Goal: Information Seeking & Learning: Check status

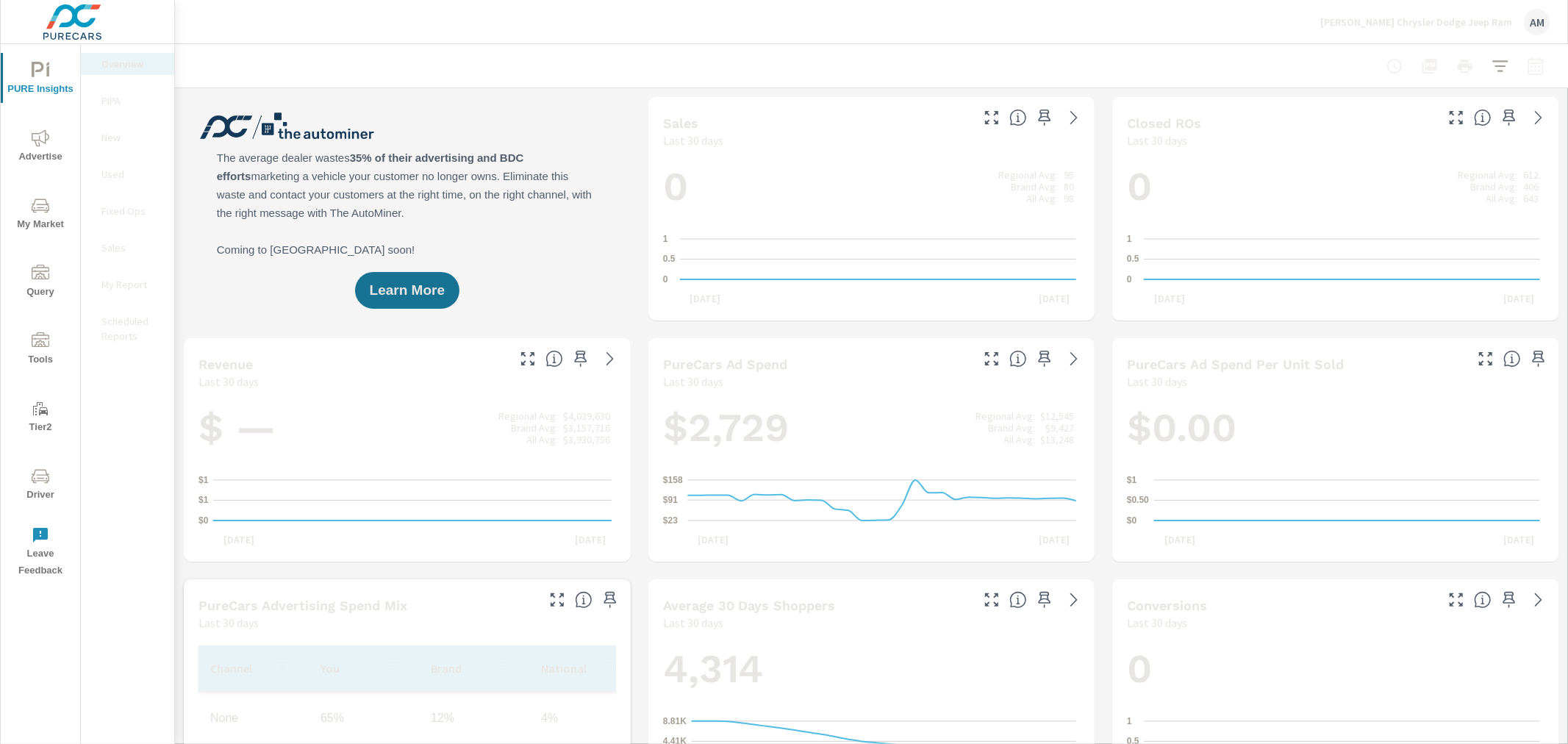
scroll to position [1, 0]
click at [32, 128] on button "Advertise" at bounding box center [41, 146] width 80 height 50
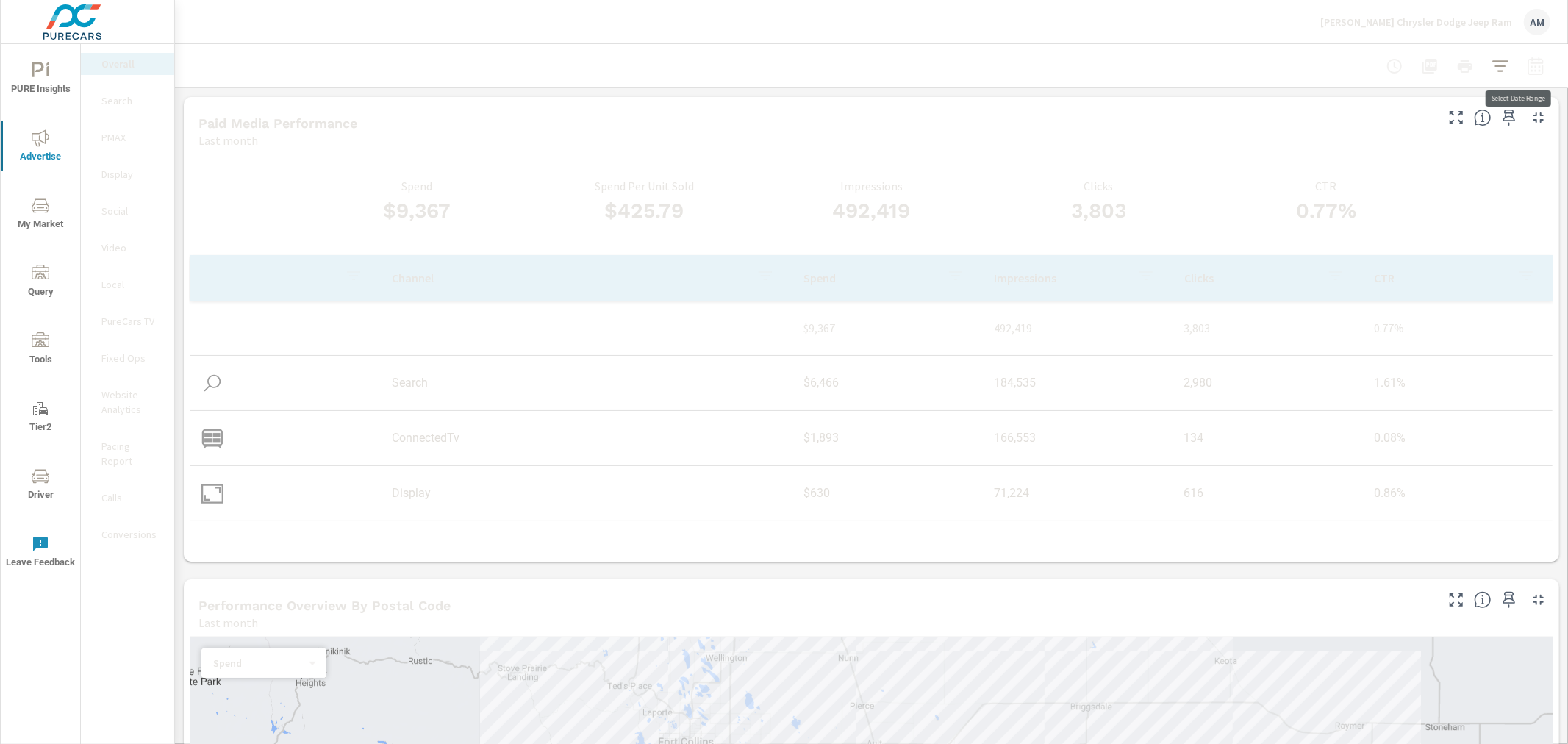
click at [1527, 67] on icon "button" at bounding box center [1536, 66] width 18 height 18
click at [1428, 129] on select "Custom Yesterday Last week Last 7 days Last 14 days Last 30 days Last 45 days L…" at bounding box center [1406, 127] width 147 height 29
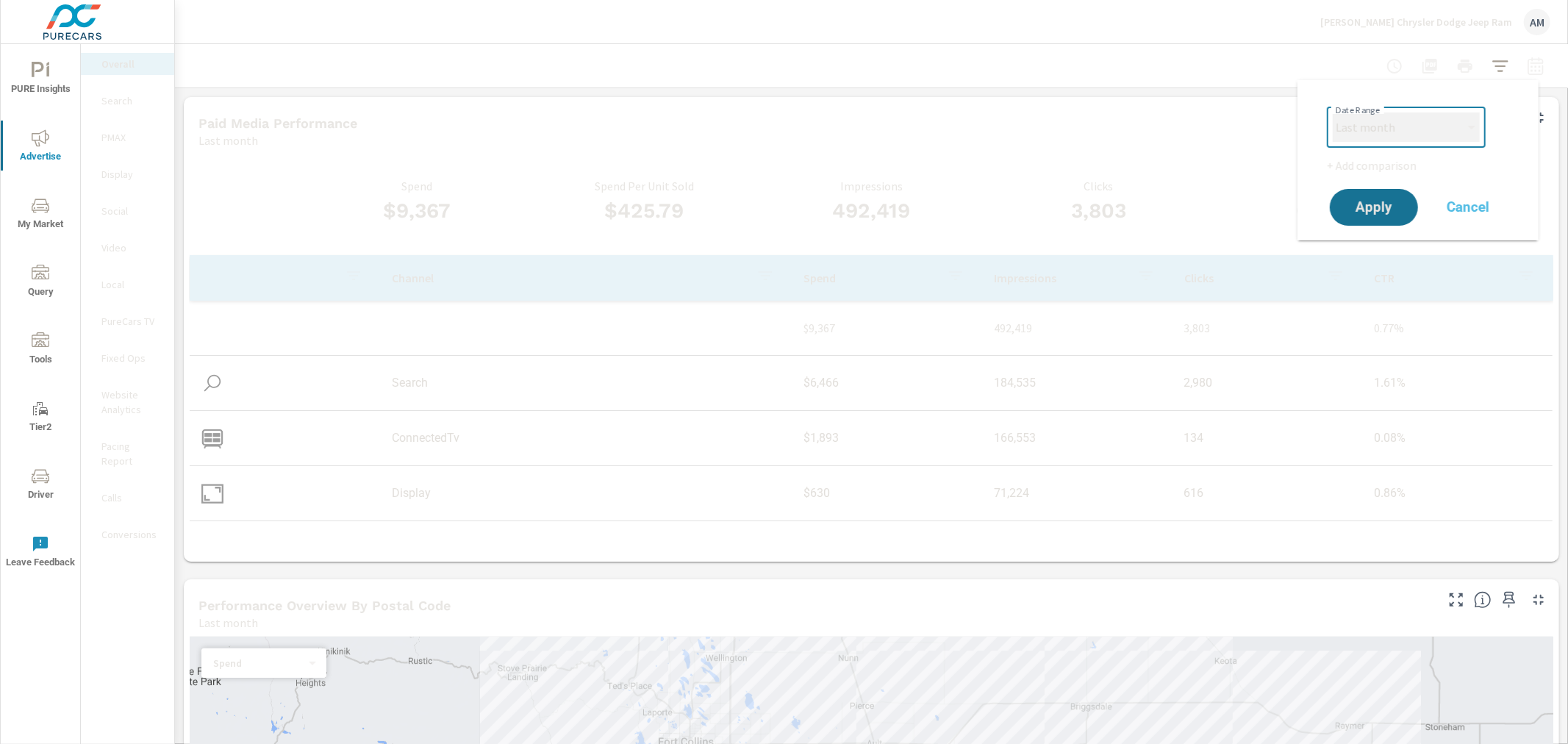
click at [1332, 112] on select "Custom Yesterday Last week Last 7 days Last 14 days Last 30 days Last 45 days L…" at bounding box center [1406, 127] width 147 height 29
select select "Month to date"
click at [1380, 210] on span "Apply" at bounding box center [1374, 207] width 60 height 14
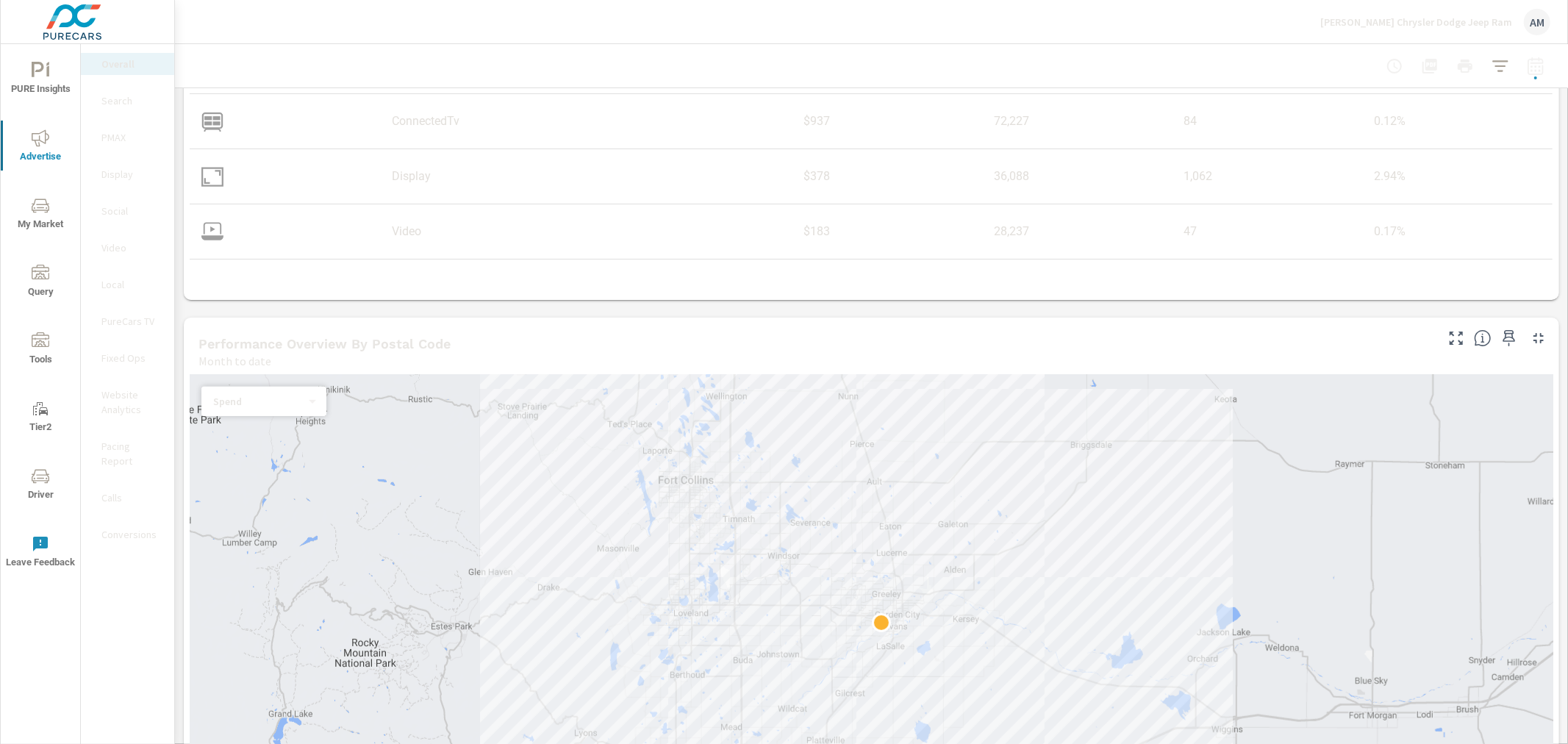
scroll to position [408, 0]
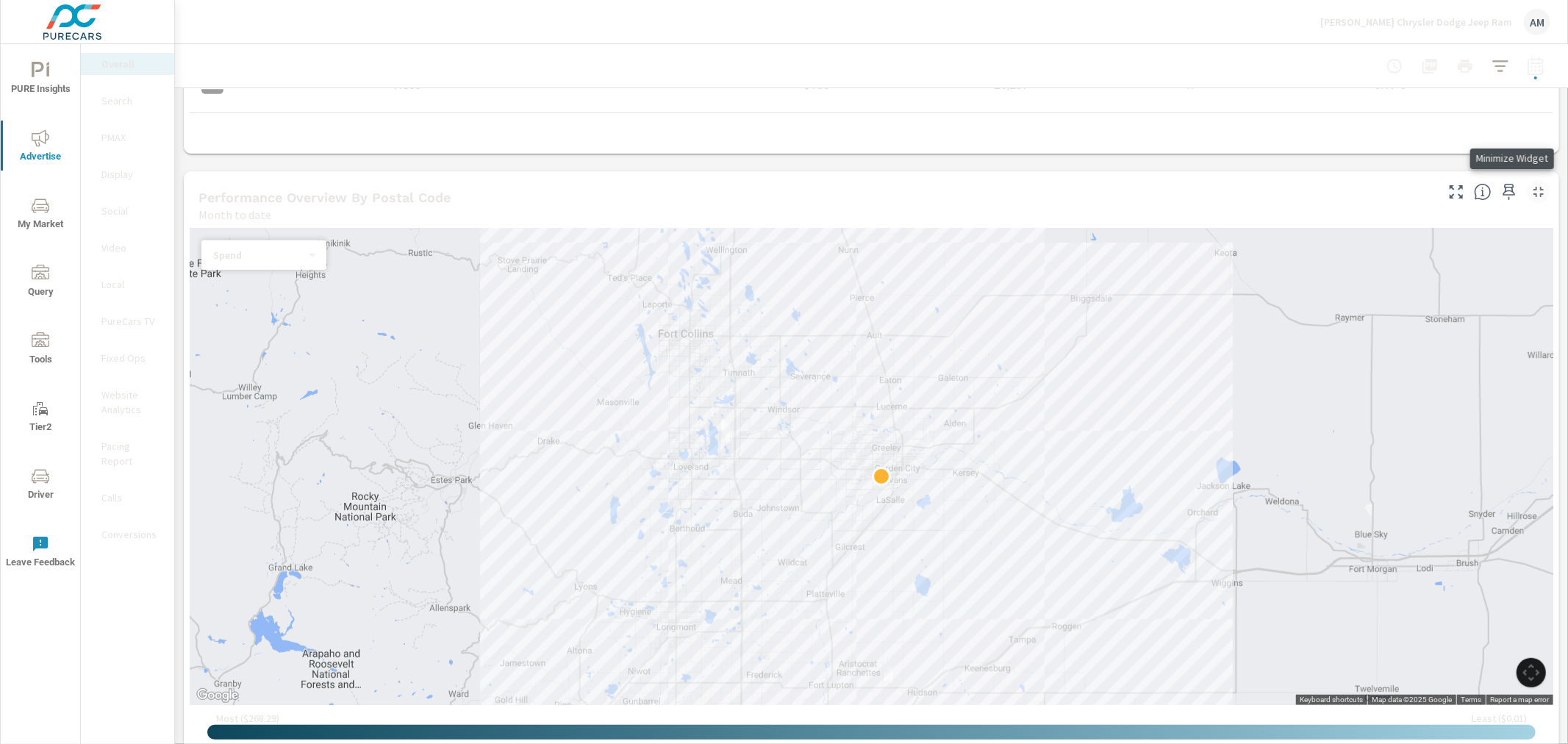
click at [1530, 195] on icon "button" at bounding box center [1539, 192] width 18 height 18
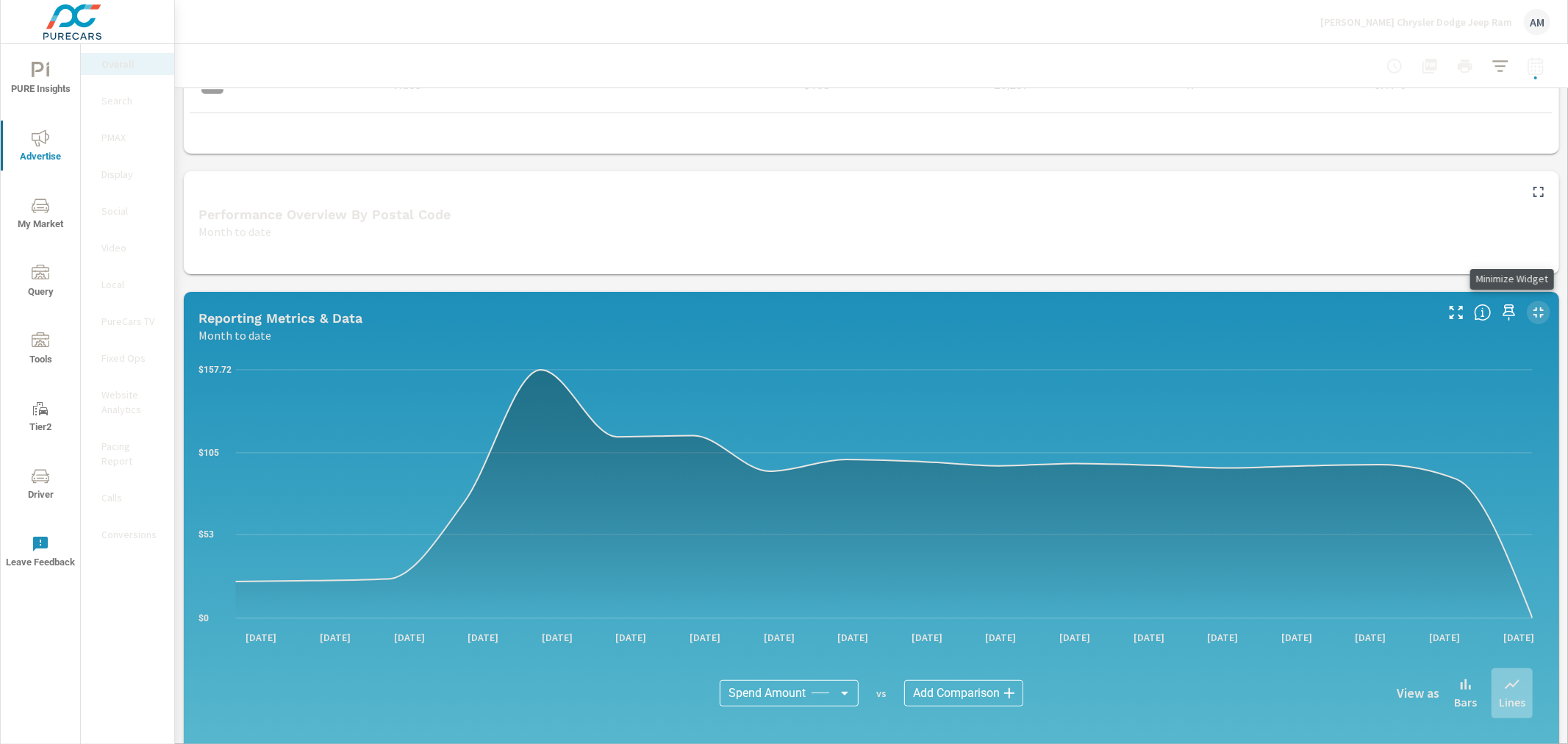
click at [1530, 306] on icon "button" at bounding box center [1539, 313] width 18 height 18
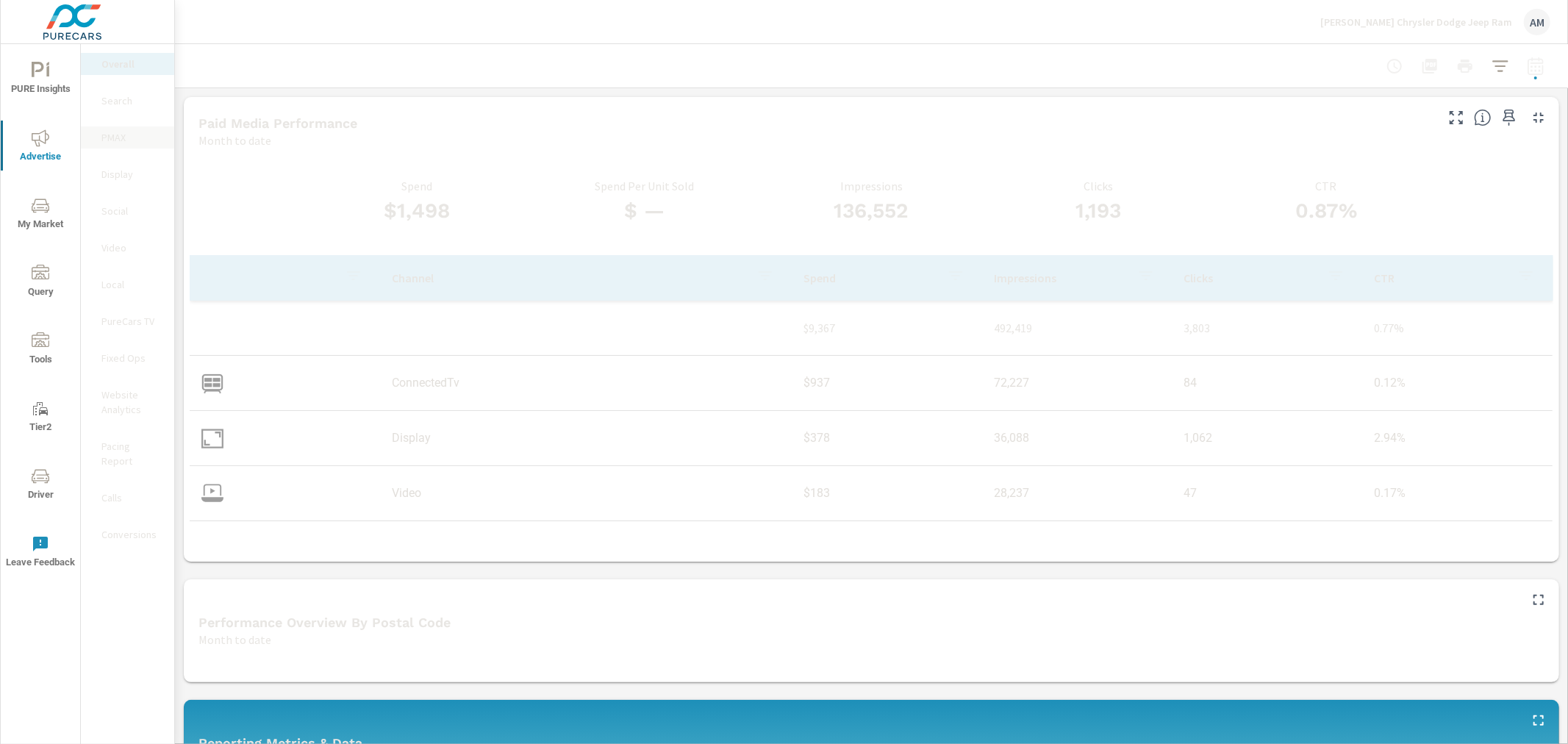
click at [99, 140] on div "PMAX" at bounding box center [128, 137] width 93 height 22
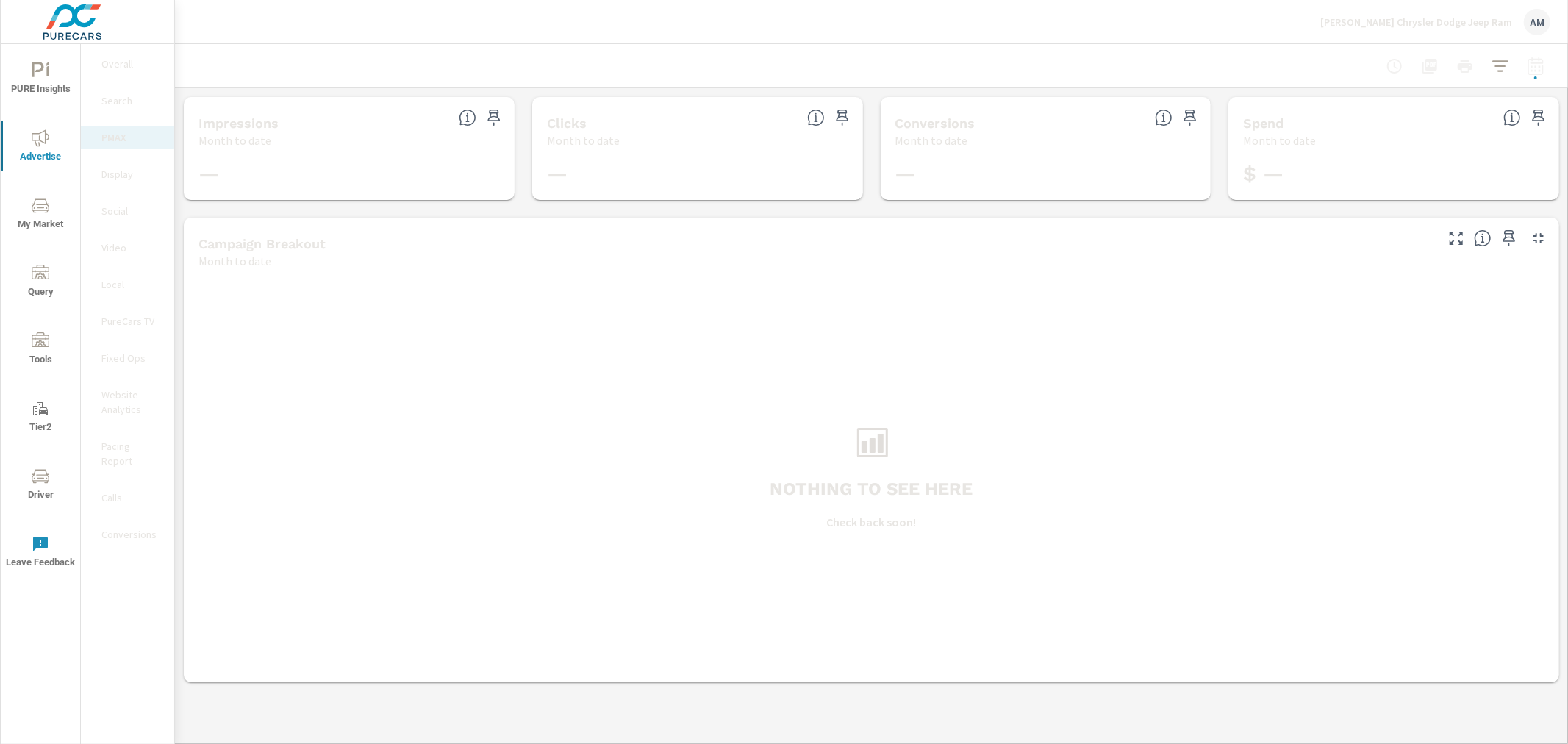
click at [118, 62] on p "Overall" at bounding box center [131, 64] width 61 height 15
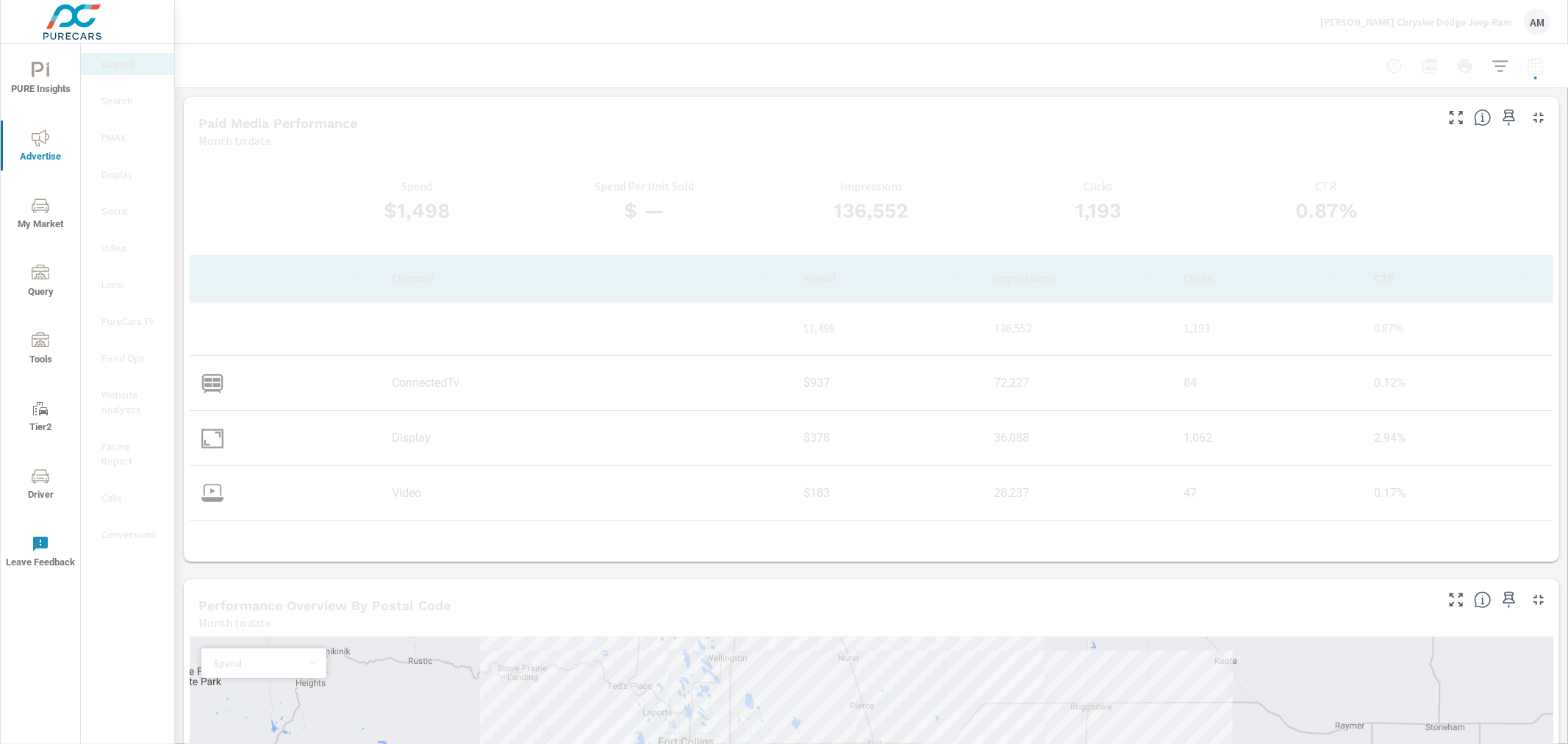
click at [113, 232] on nav "Overall Search PMAX Display Social Video Local PureCars TV Fixed Ops Website An…" at bounding box center [128, 305] width 93 height 522
click at [104, 248] on p "Video" at bounding box center [131, 248] width 61 height 15
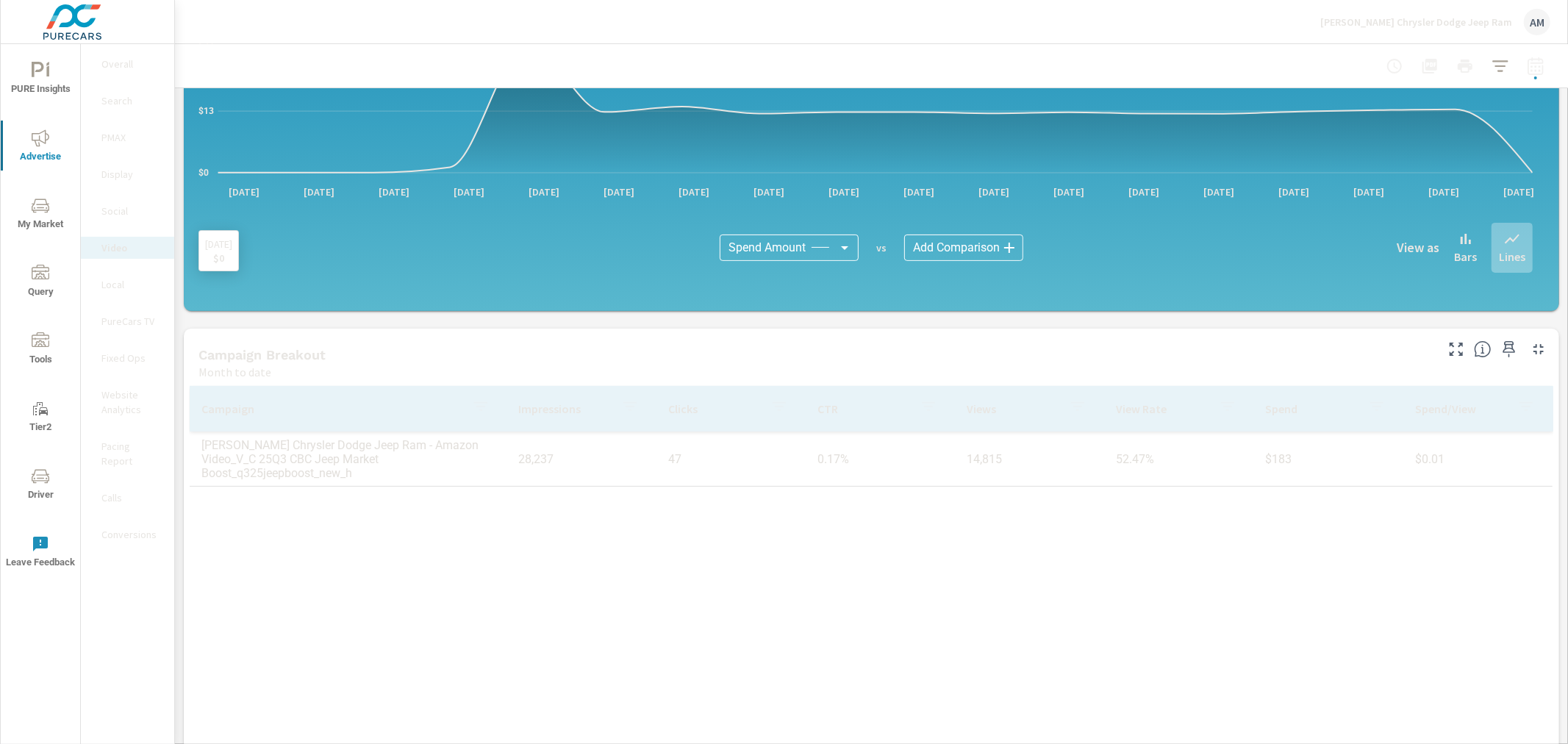
scroll to position [309, 0]
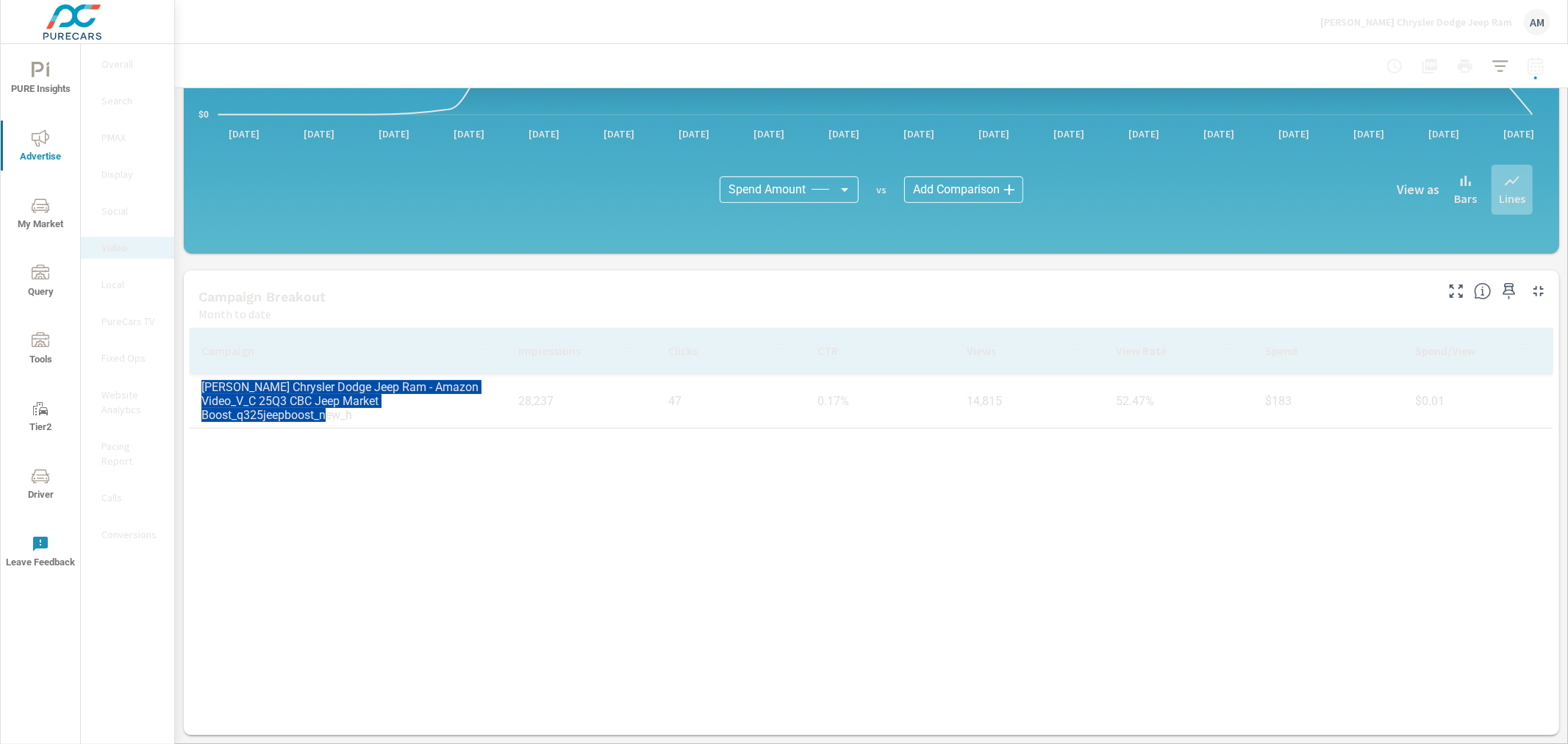
drag, startPoint x: 362, startPoint y: 418, endPoint x: 194, endPoint y: 384, distance: 171.4
click at [194, 384] on td "Mike Shaw Chrysler Dodge Jeep Ram - Amazon Video_V_C 25Q3 CBC Jeep Market Boost…" at bounding box center [348, 400] width 317 height 65
click at [119, 177] on p "Display" at bounding box center [131, 174] width 61 height 15
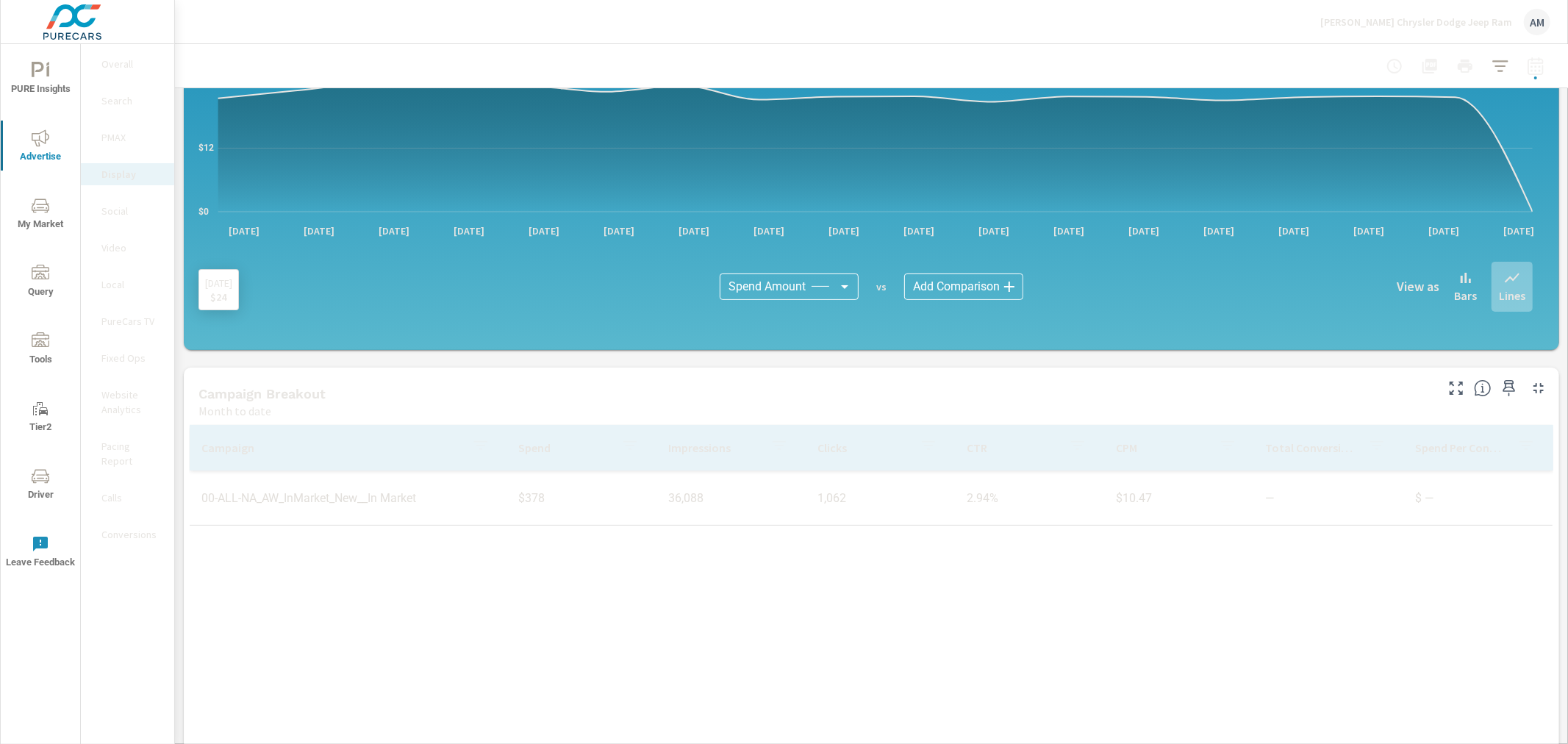
scroll to position [309, 0]
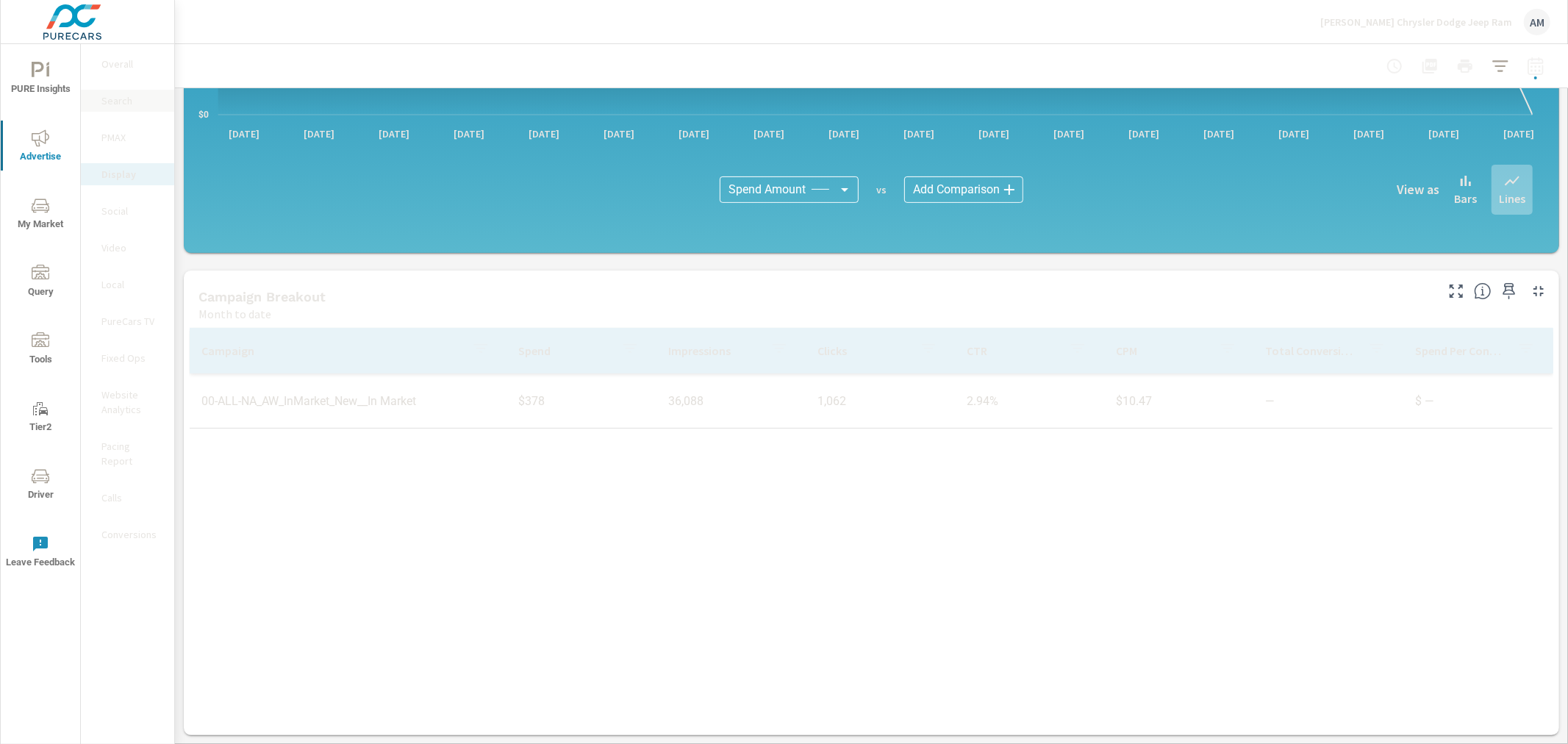
click at [122, 100] on p "Search" at bounding box center [131, 100] width 61 height 15
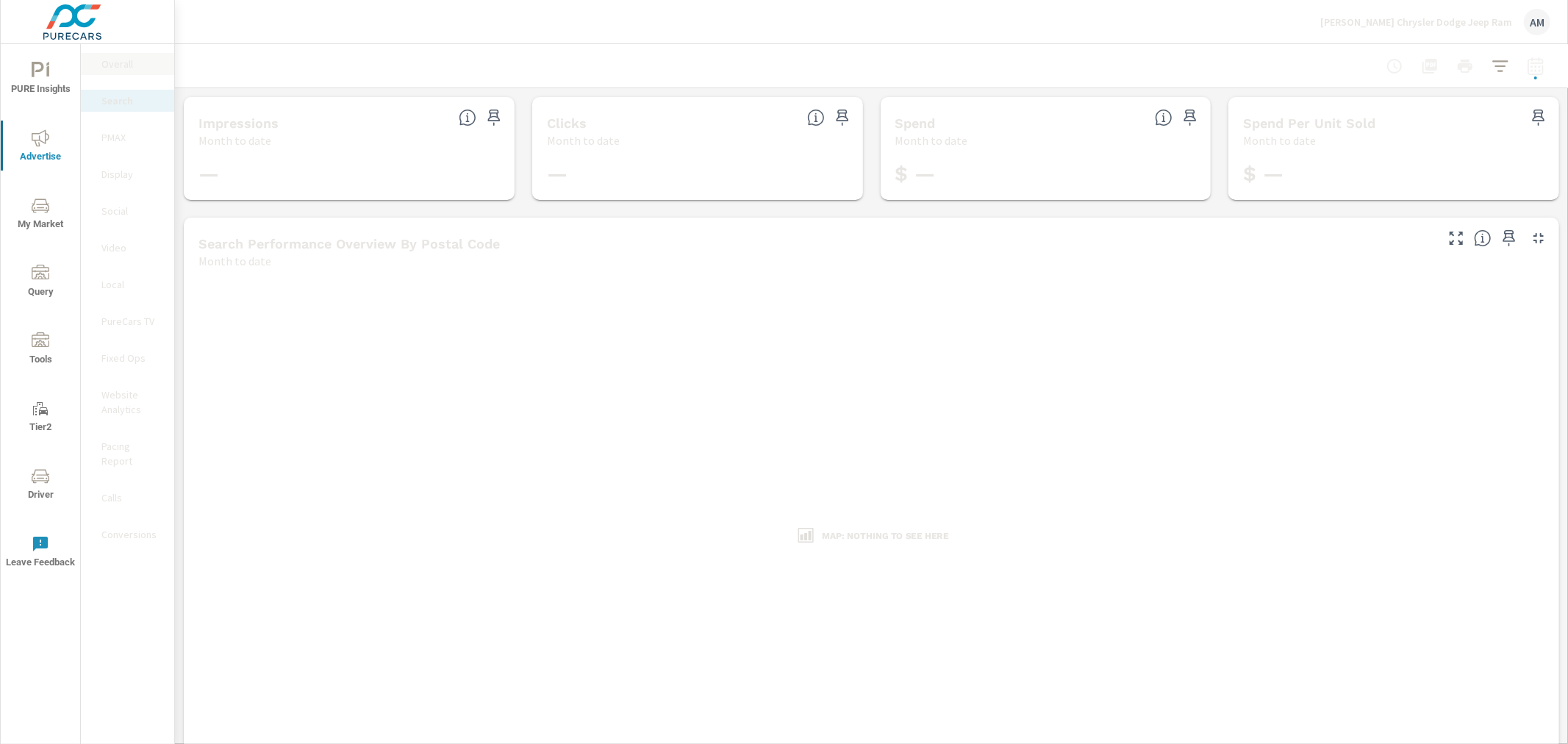
click at [121, 64] on p "Overall" at bounding box center [131, 64] width 61 height 15
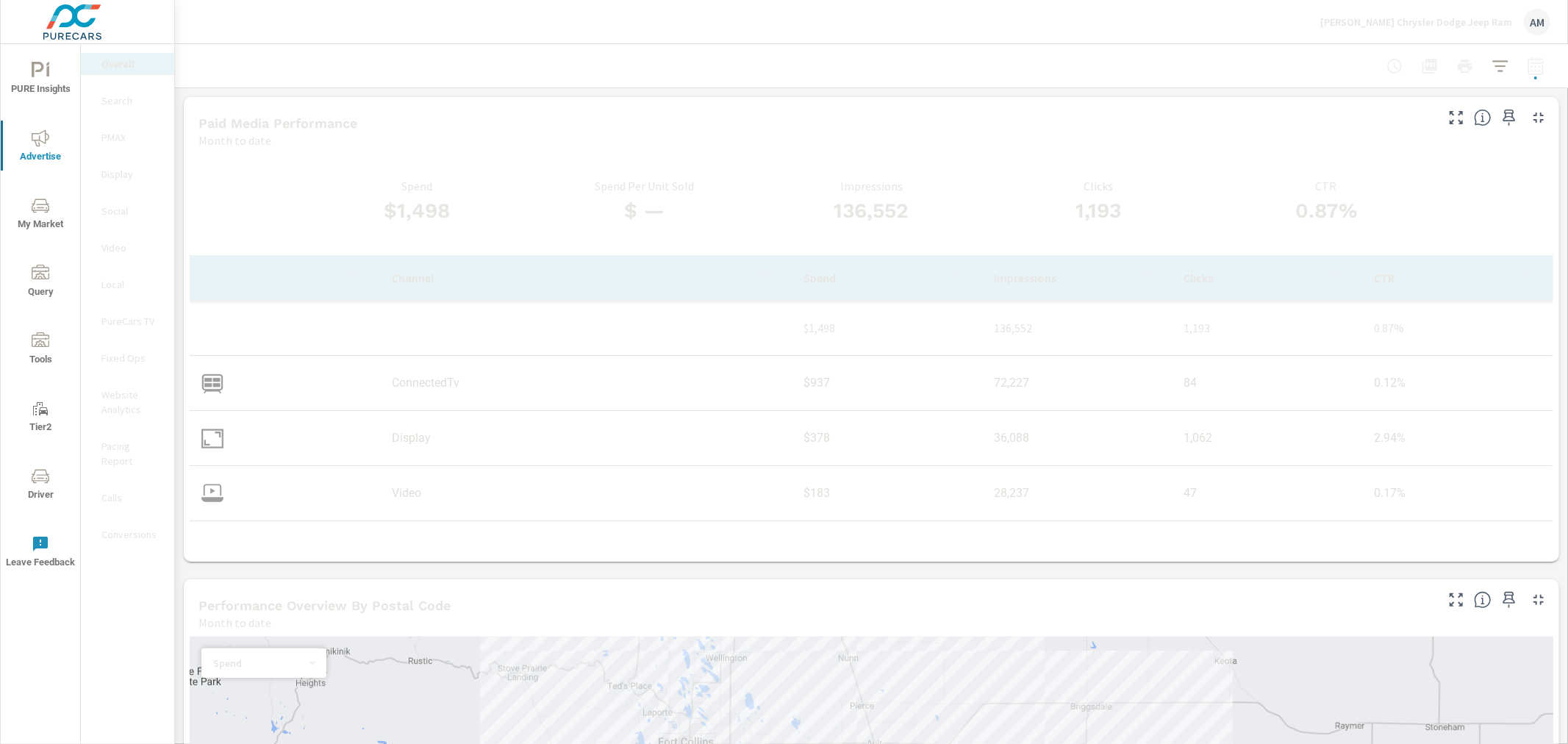
click at [1430, 16] on p "[PERSON_NAME] Chrysler Dodge Jeep Ram" at bounding box center [1416, 22] width 192 height 14
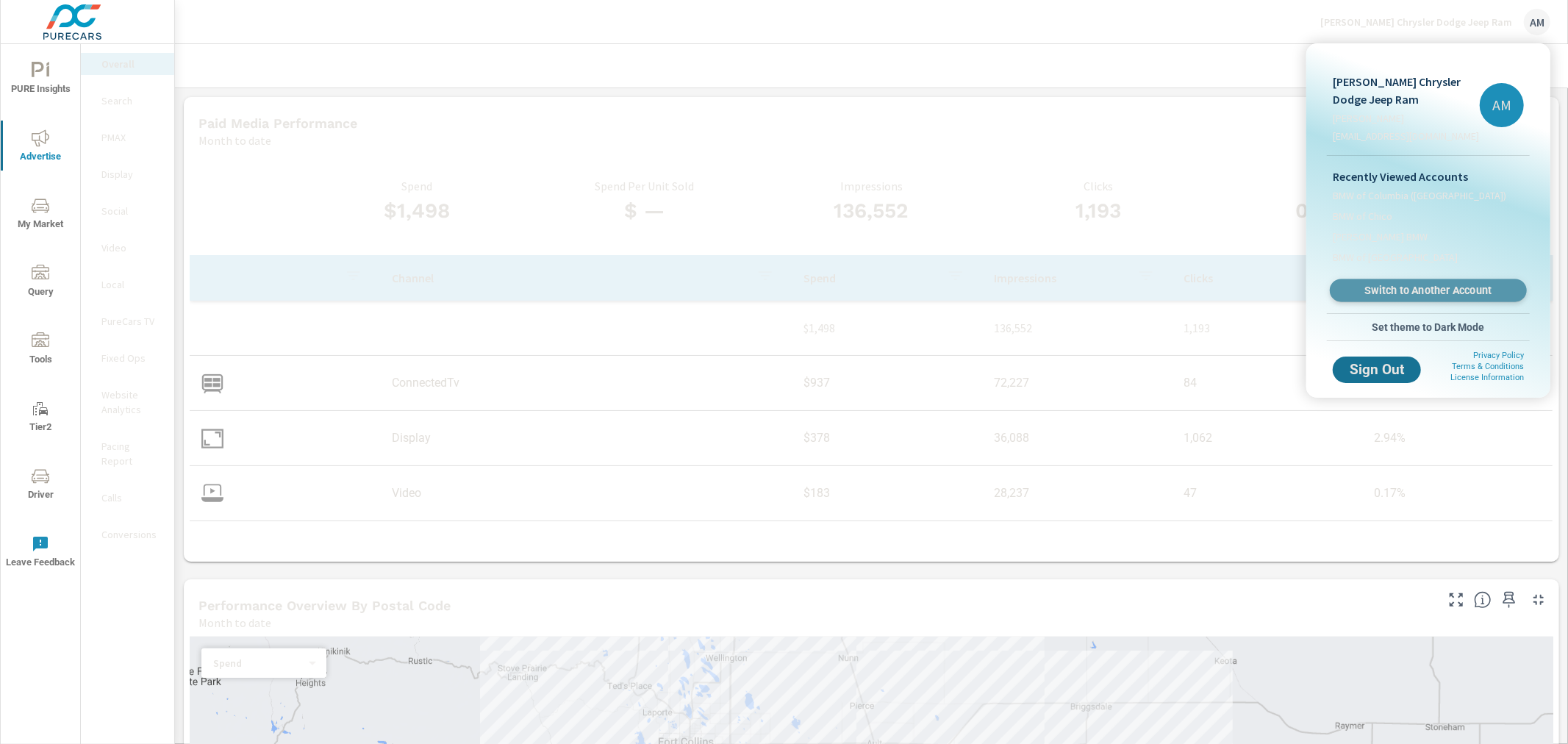
click at [1407, 296] on span "Switch to Another Account" at bounding box center [1428, 290] width 180 height 14
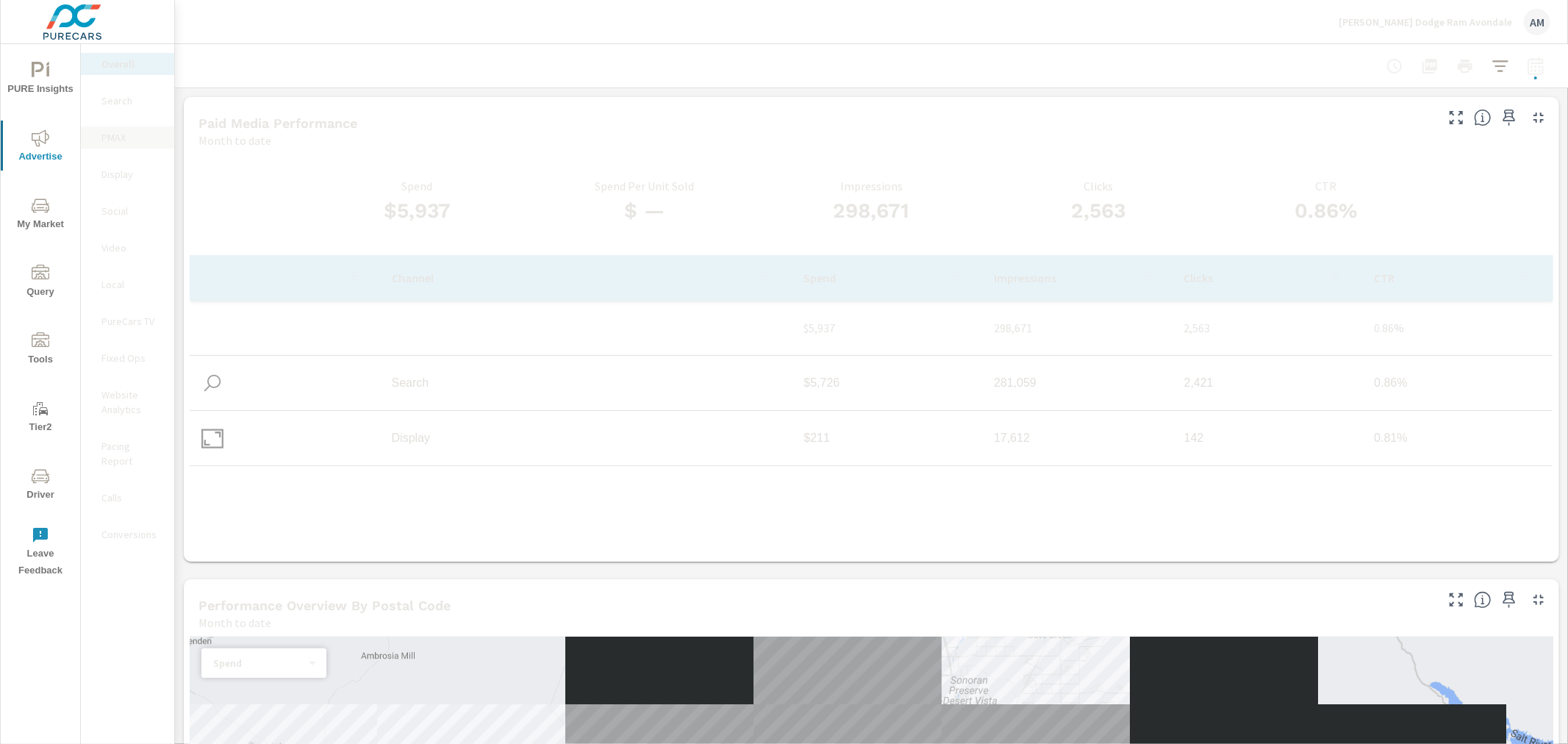
click at [110, 130] on p "PMAX" at bounding box center [131, 137] width 61 height 15
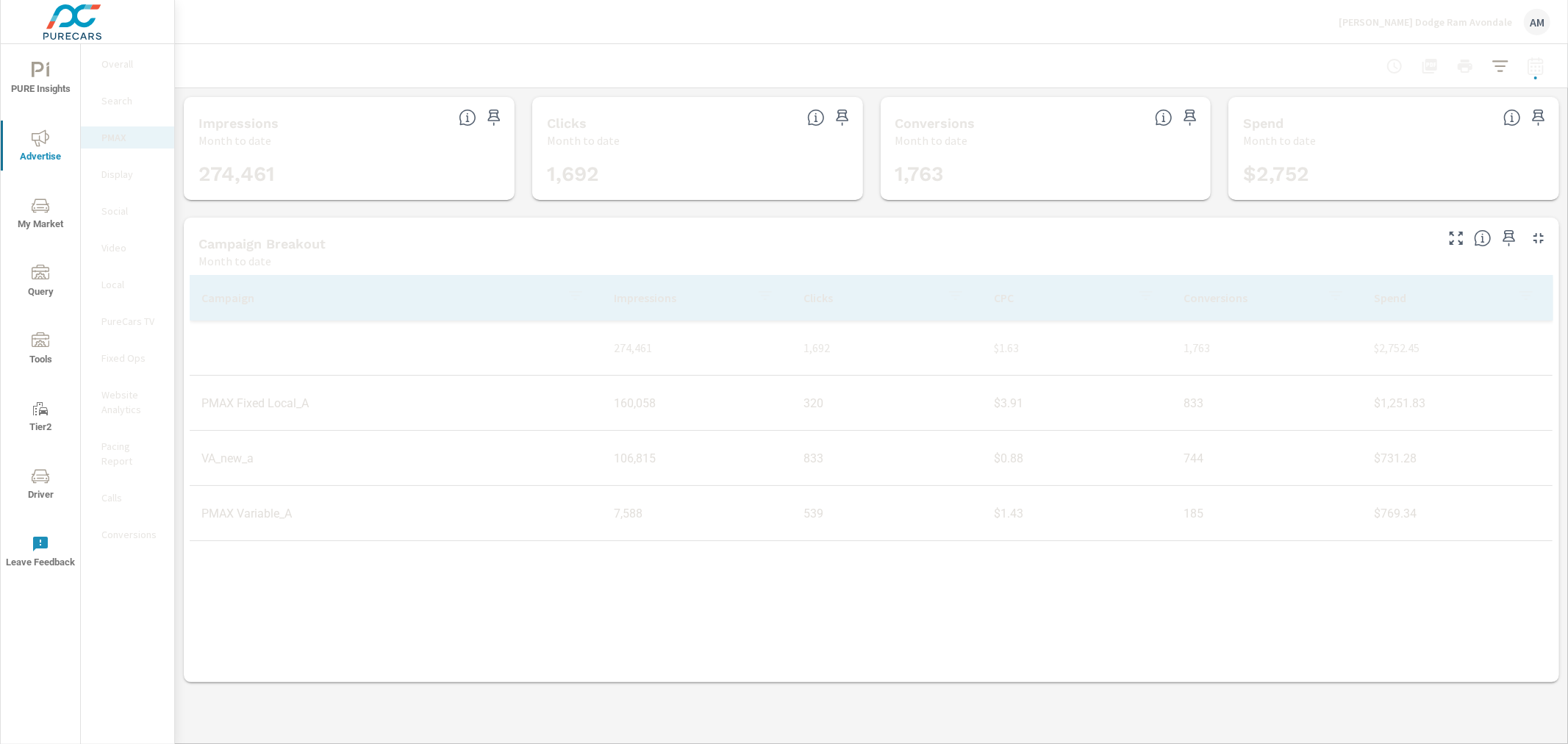
click at [1455, 22] on p "[PERSON_NAME] Dodge Ram Avondale" at bounding box center [1425, 22] width 173 height 14
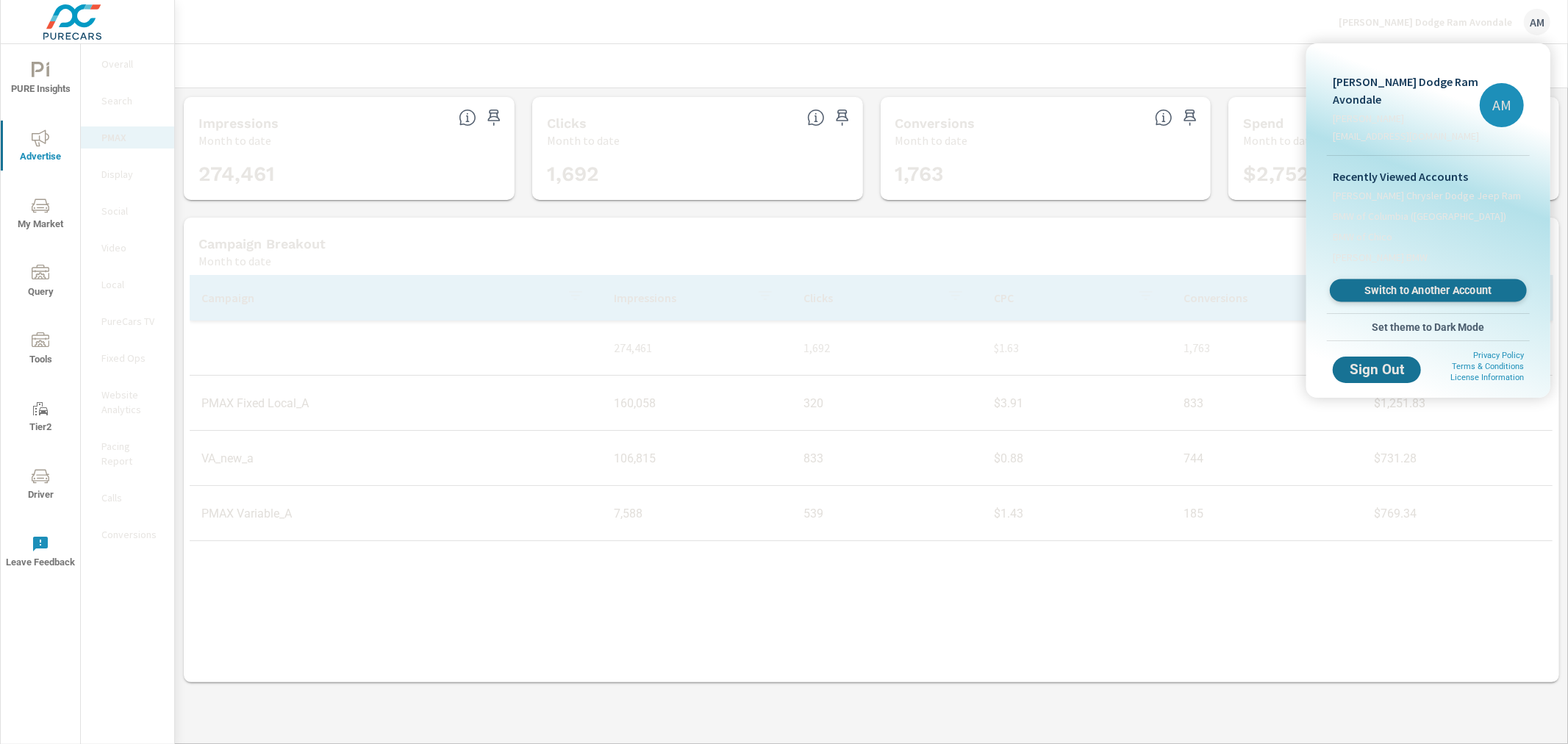
click at [1494, 288] on span "Switch to Another Account" at bounding box center [1428, 290] width 180 height 14
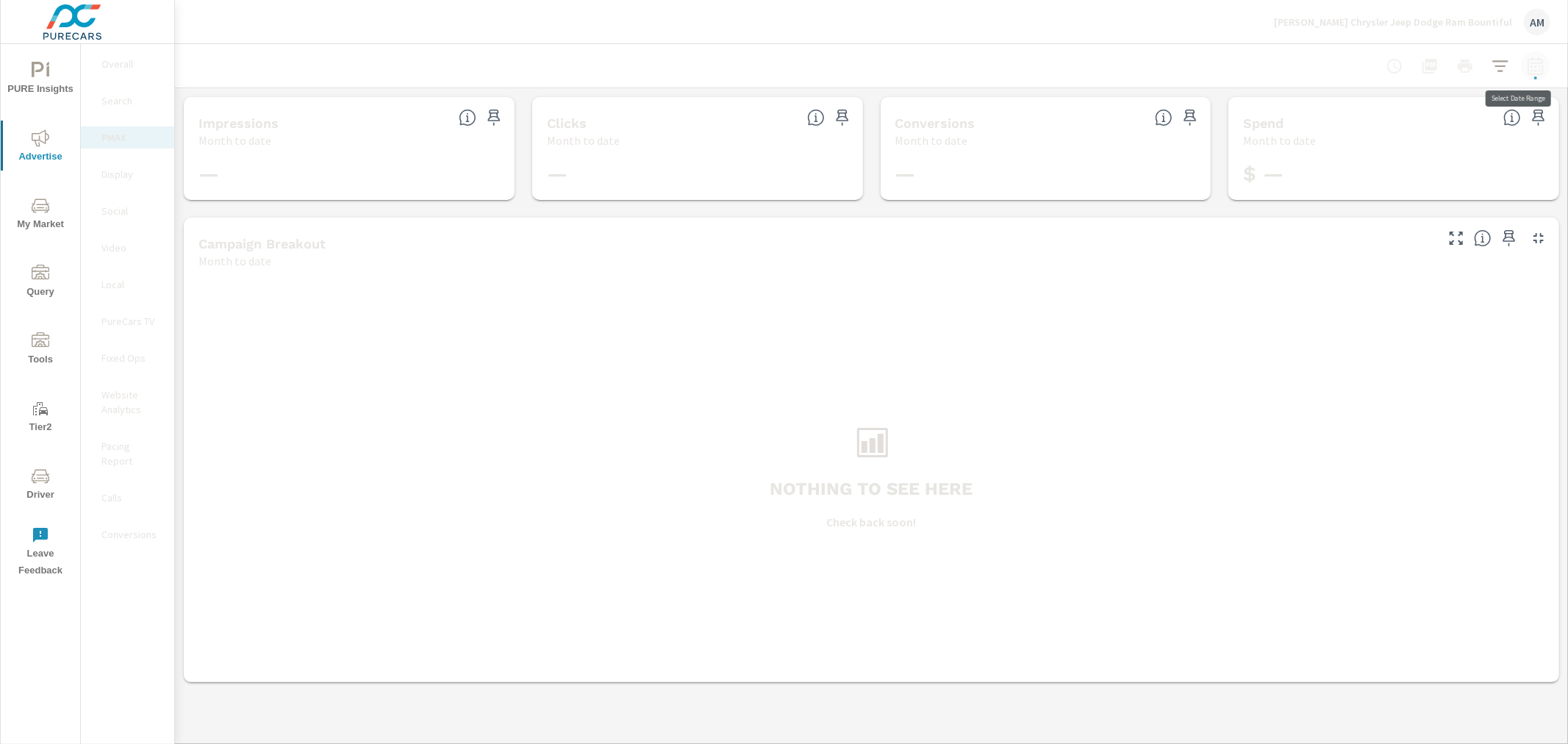
click at [1537, 72] on icon "button" at bounding box center [1536, 66] width 18 height 18
select select "Month to date"
click at [1537, 68] on icon "button" at bounding box center [1536, 66] width 18 height 18
